Goal: Book appointment/travel/reservation

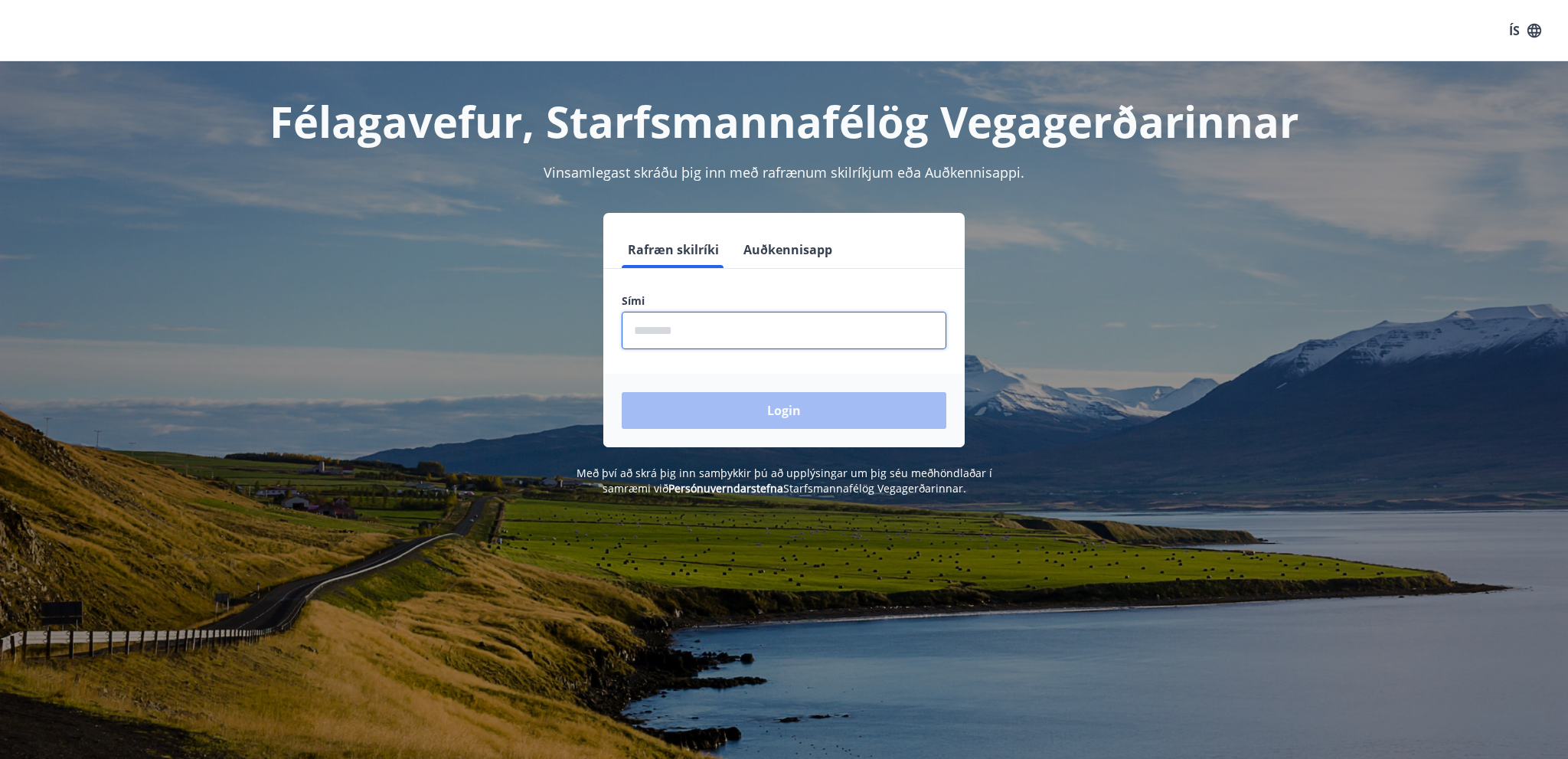
click at [788, 325] on input "phone" at bounding box center [783, 330] width 324 height 37
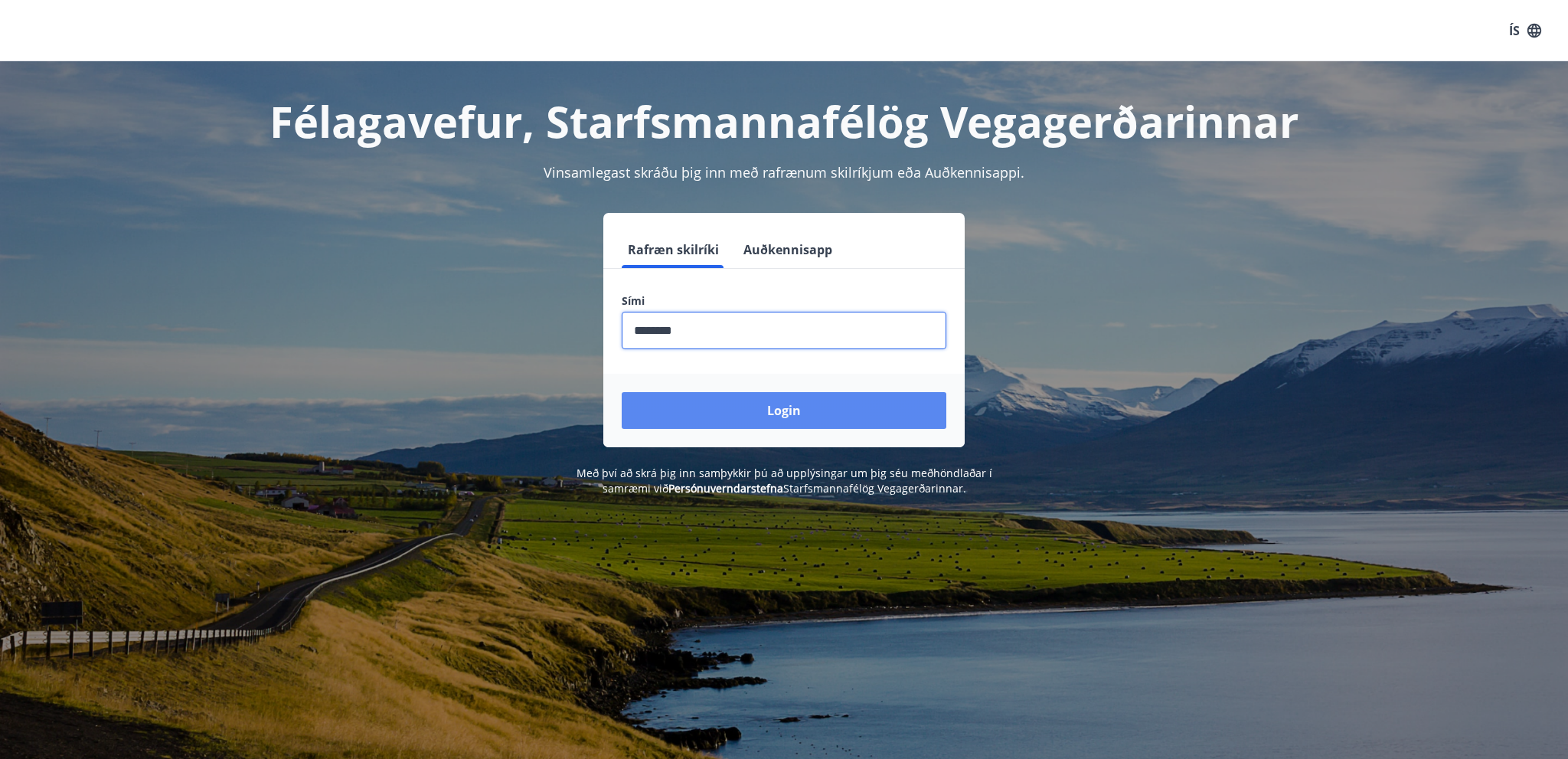
type input "********"
click at [719, 401] on button "Login" at bounding box center [783, 410] width 324 height 37
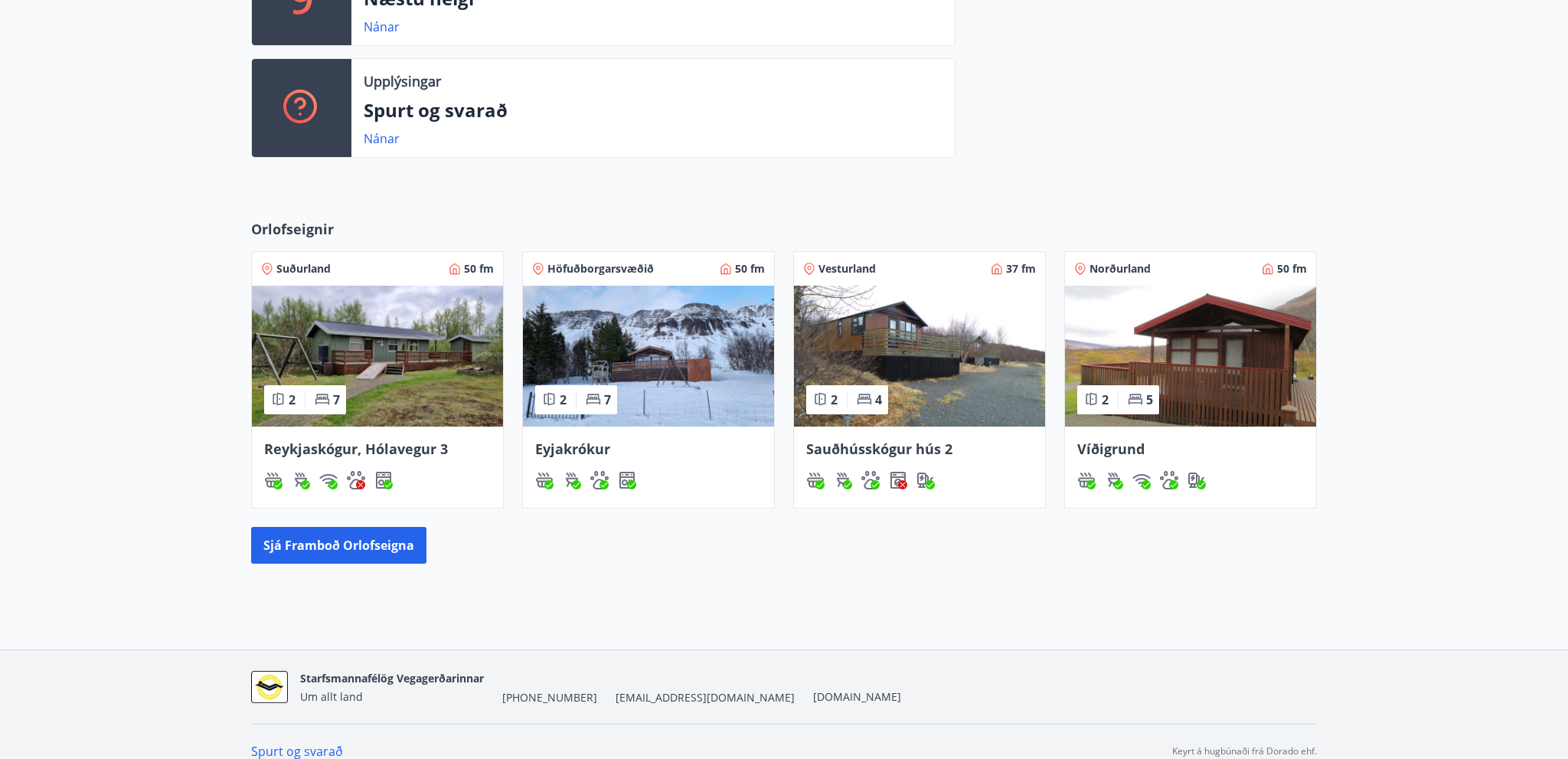
scroll to position [502, 0]
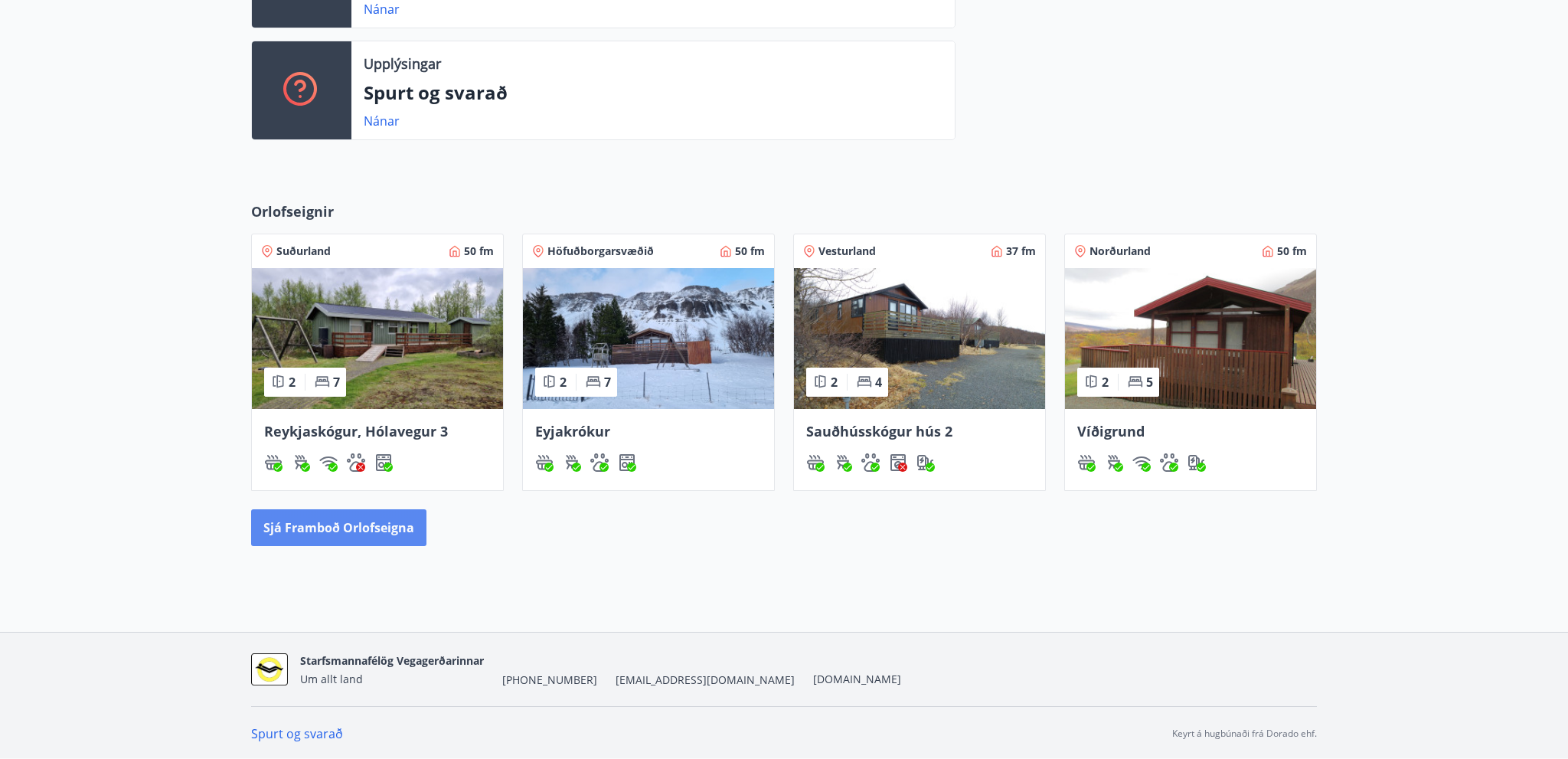
click at [366, 518] on button "Sjá framboð orlofseigna" at bounding box center [339, 527] width 175 height 37
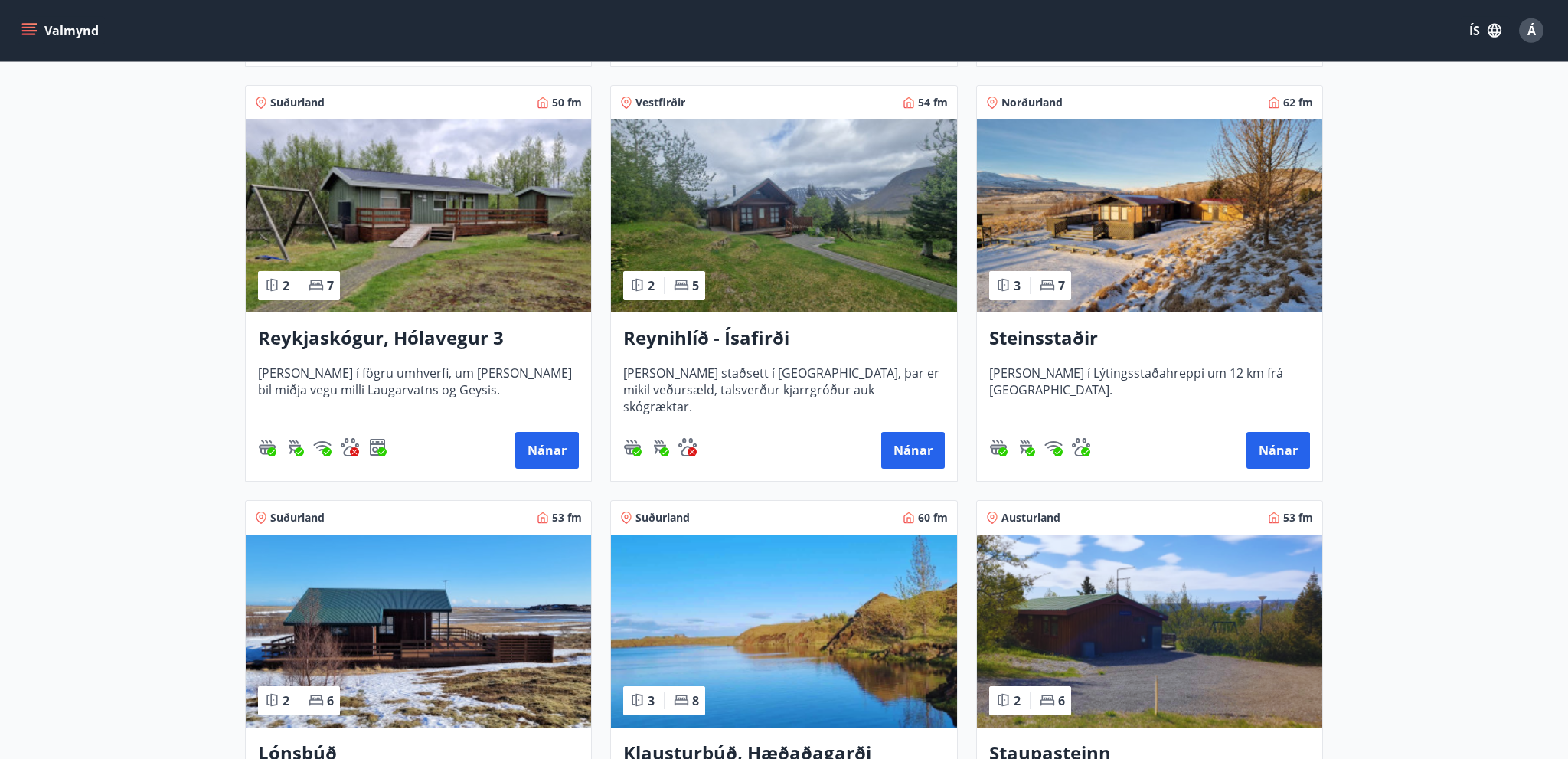
scroll to position [809, 0]
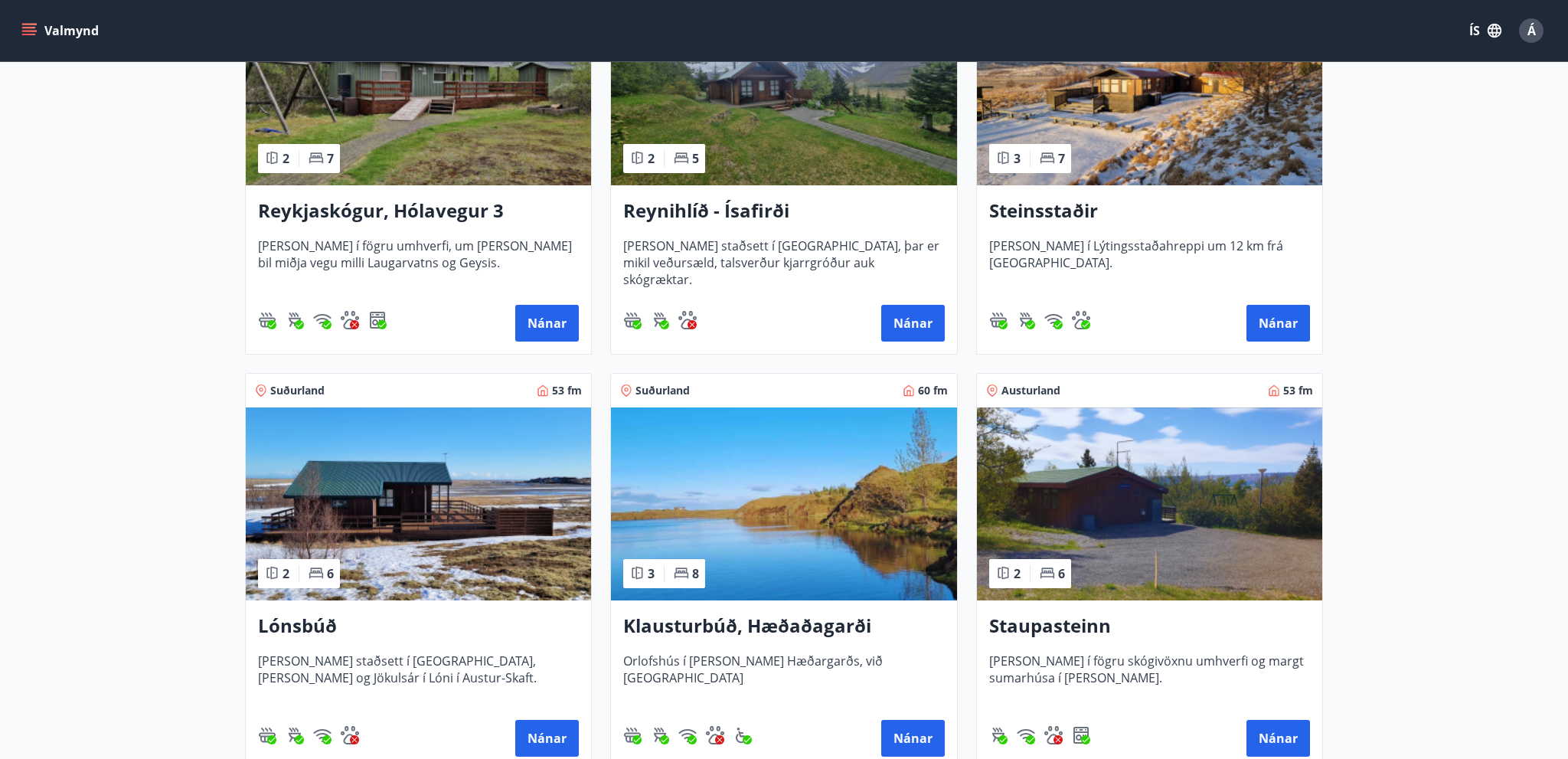
click at [787, 544] on img at bounding box center [783, 503] width 345 height 193
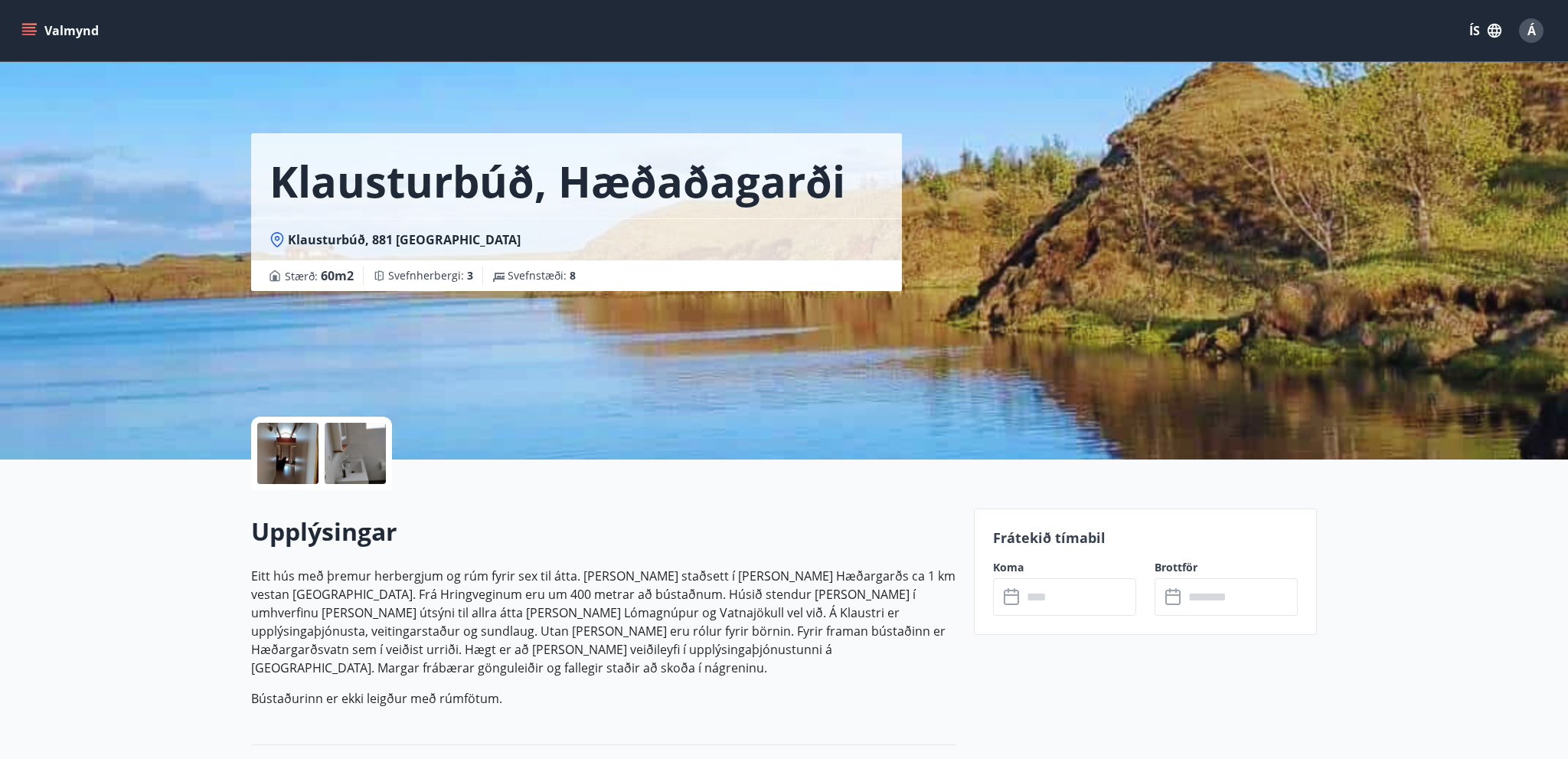
click at [1049, 609] on input "text" at bounding box center [1079, 596] width 114 height 37
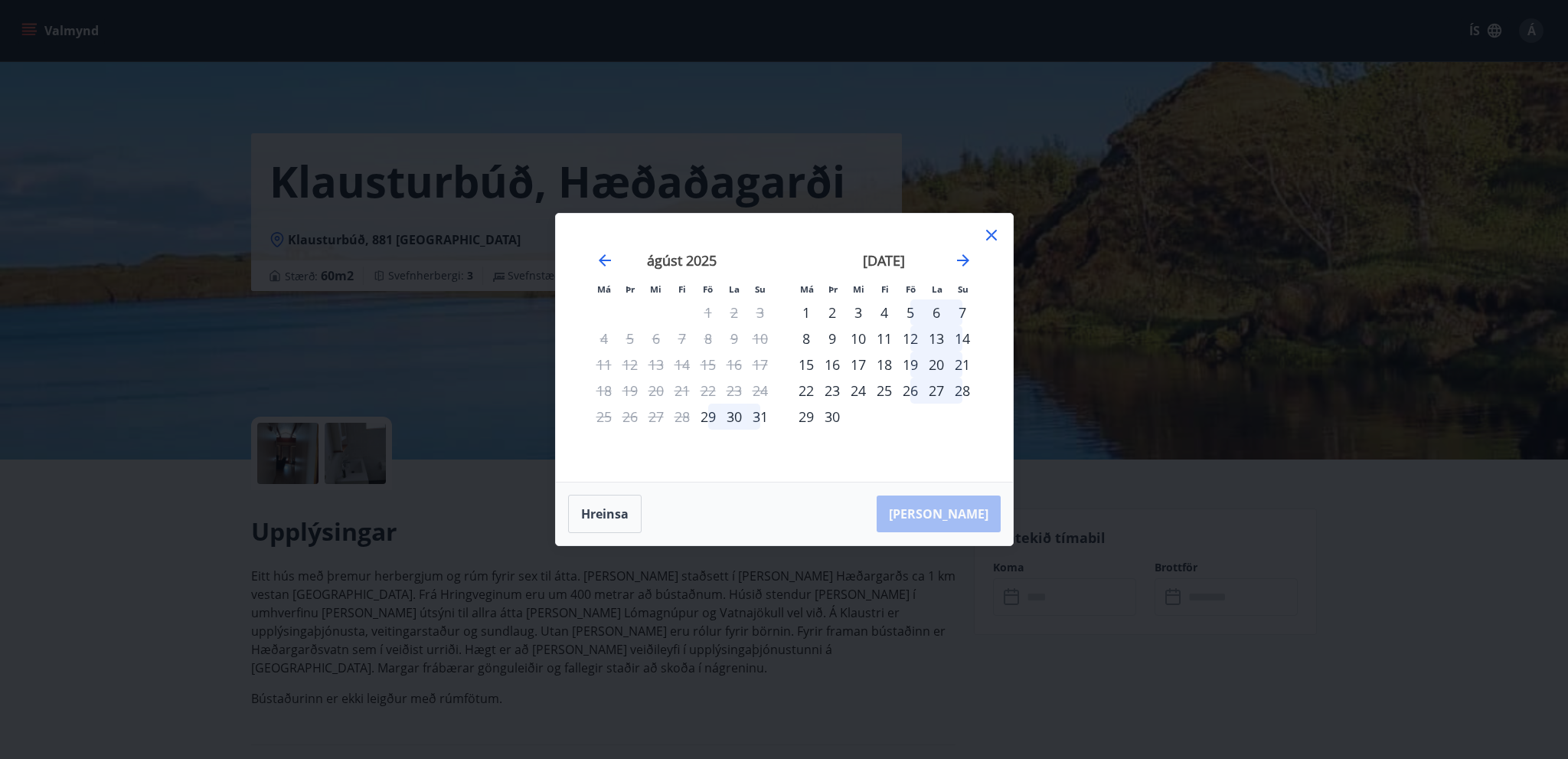
click at [888, 334] on div "11" at bounding box center [884, 338] width 26 height 26
click at [913, 343] on div "12" at bounding box center [910, 338] width 26 height 26
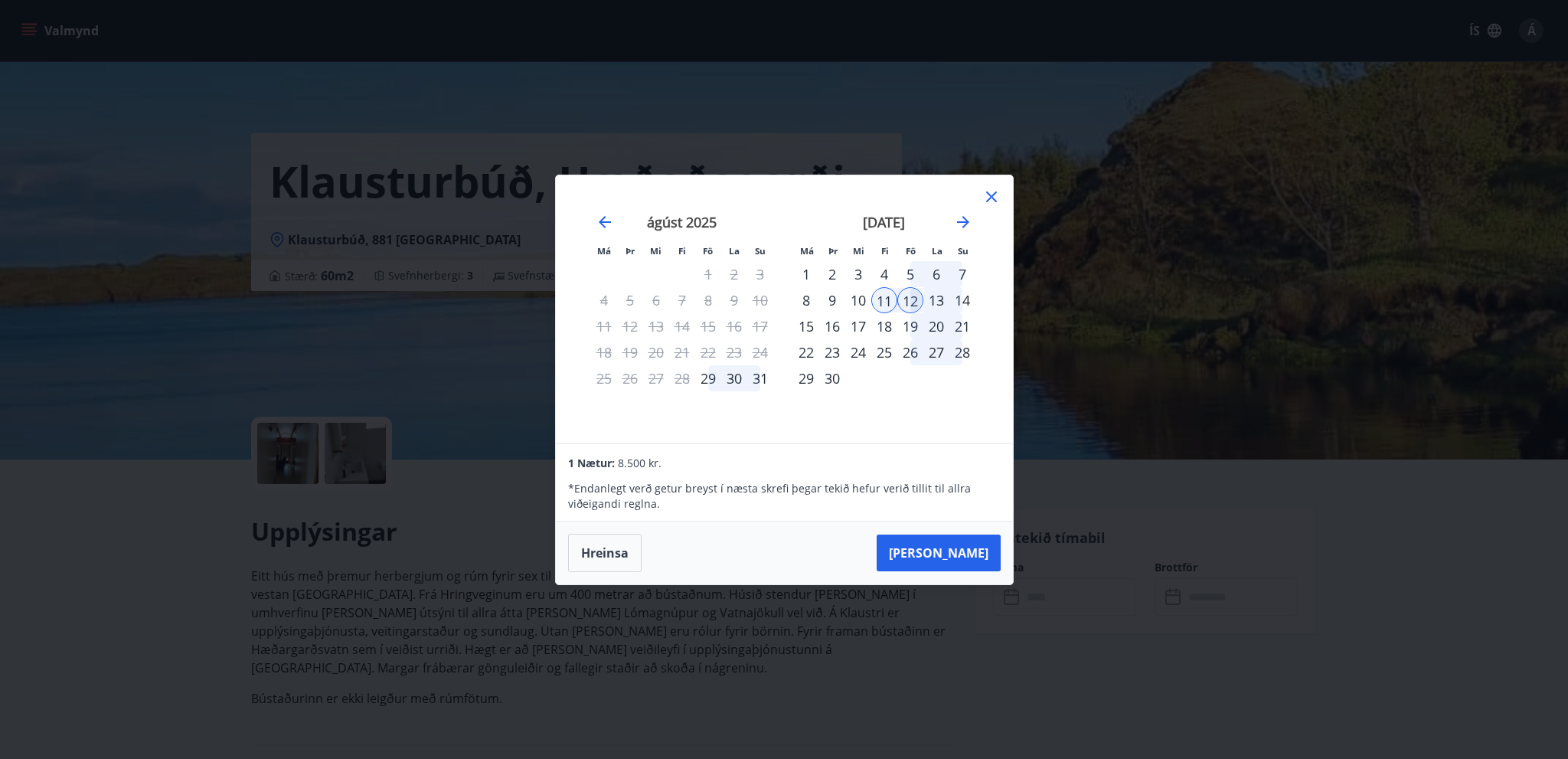
click at [940, 298] on div "13" at bounding box center [936, 300] width 26 height 26
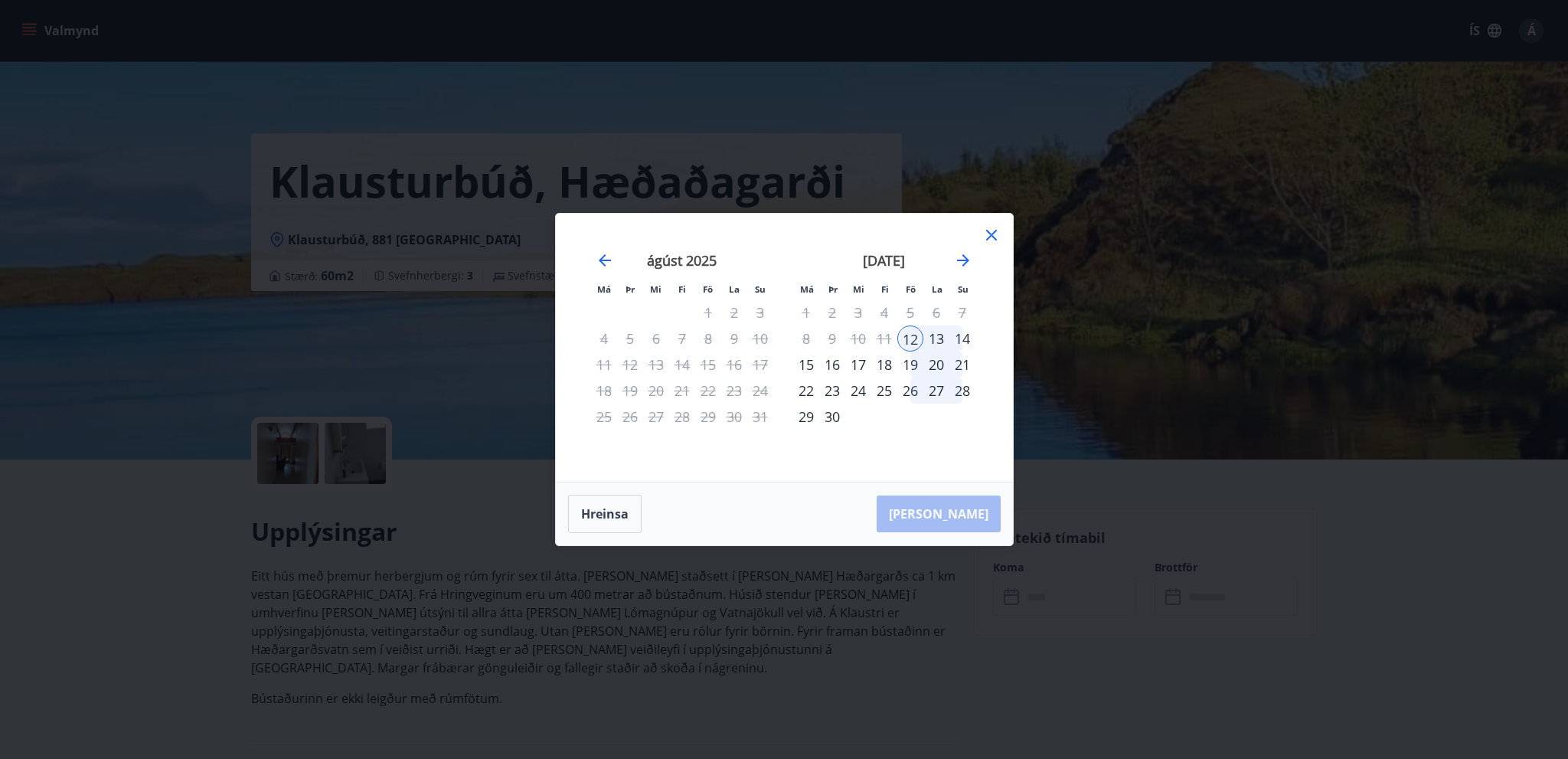
click at [881, 338] on div "11" at bounding box center [884, 338] width 26 height 26
click at [626, 519] on button "Hreinsa" at bounding box center [604, 514] width 73 height 38
click at [890, 340] on div "11" at bounding box center [884, 338] width 26 height 26
click at [907, 338] on div "12" at bounding box center [910, 338] width 26 height 26
